Goal: Navigation & Orientation: Understand site structure

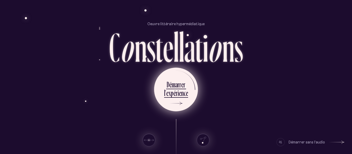
click at [174, 82] on div "m" at bounding box center [174, 85] width 4 height 10
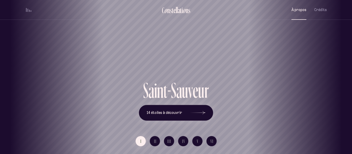
click at [299, 10] on span "À propos" at bounding box center [298, 10] width 15 height 4
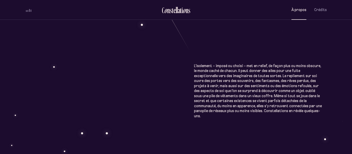
scroll to position [265, 0]
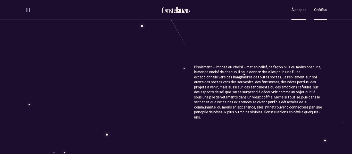
click at [320, 8] on span "Crédits" at bounding box center [320, 10] width 13 height 4
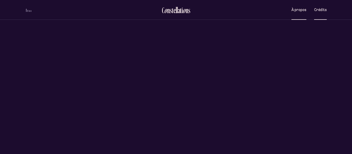
scroll to position [0, 0]
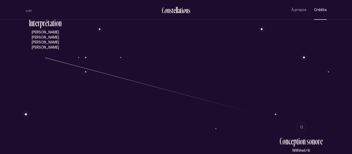
click at [203, 71] on div "C r é d i t s I I d é a t i o n , d i r e c t i o n a r t i s t i q u e e t l i…" at bounding box center [176, 156] width 352 height 1423
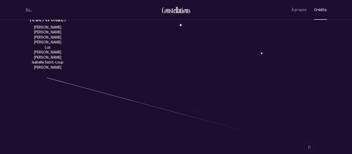
scroll to position [0, 0]
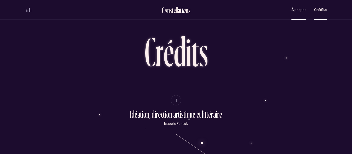
click at [295, 8] on span "À propos" at bounding box center [298, 10] width 15 height 4
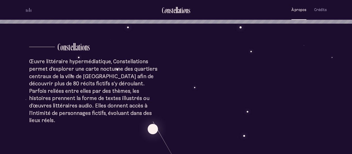
scroll to position [130, 0]
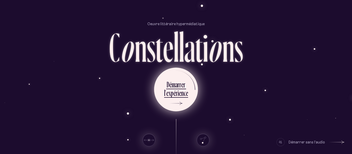
click at [171, 83] on div "é" at bounding box center [170, 85] width 2 height 10
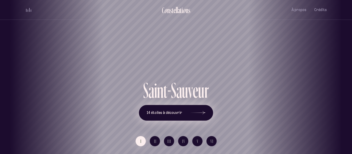
click at [169, 114] on span "14 étoiles à découvrir" at bounding box center [165, 113] width 36 height 4
